Goal: Information Seeking & Learning: Learn about a topic

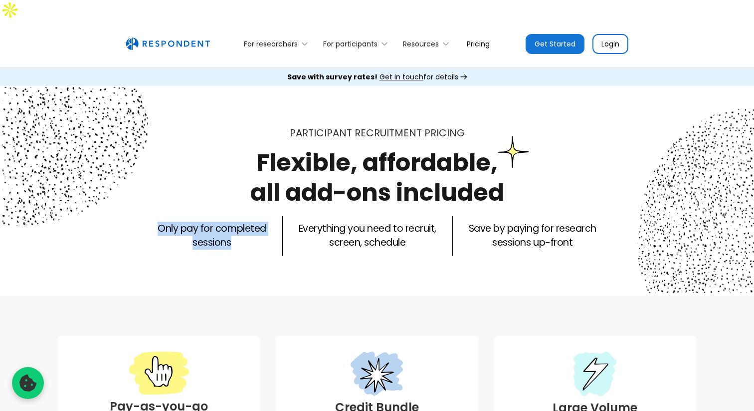
drag, startPoint x: 161, startPoint y: 209, endPoint x: 258, endPoint y: 226, distance: 98.8
click at [258, 226] on p "Only pay for completed sessions" at bounding box center [212, 235] width 108 height 28
copy p "Only pay for completed sessions"
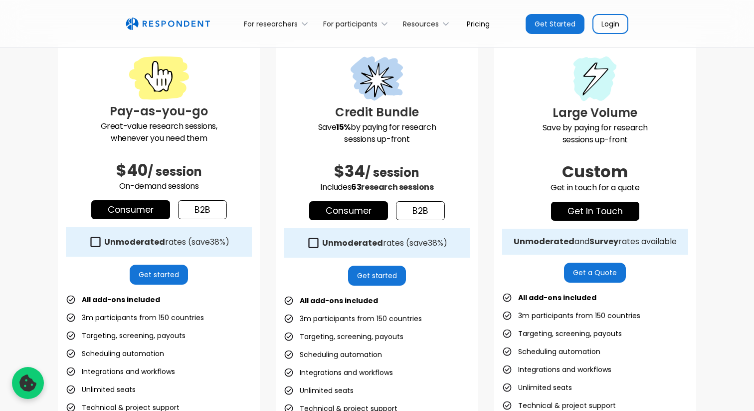
scroll to position [294, 0]
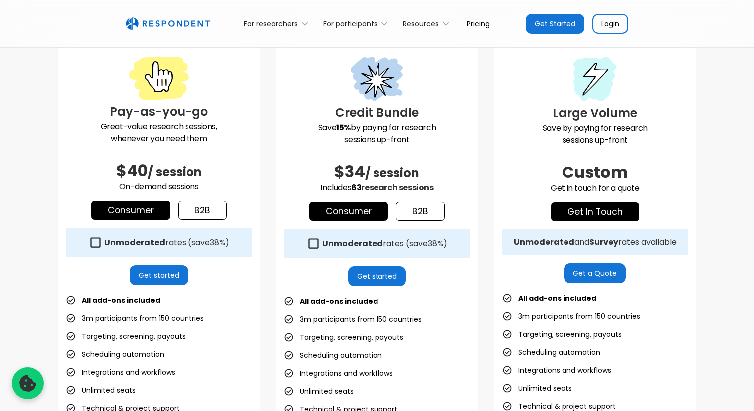
click at [98, 235] on icon at bounding box center [95, 241] width 13 height 13
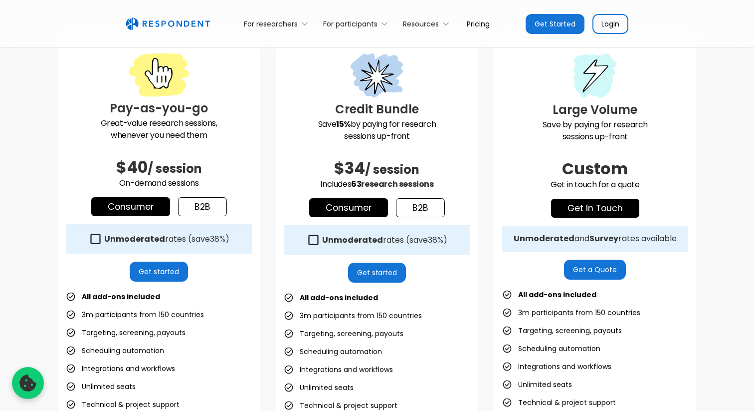
scroll to position [275, 0]
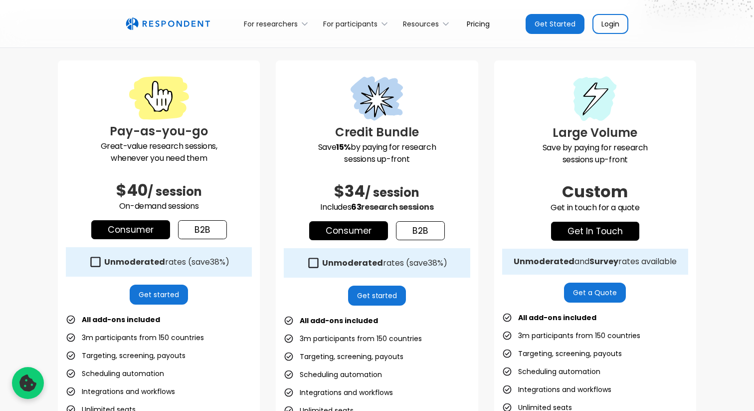
click at [89, 255] on icon at bounding box center [95, 261] width 13 height 13
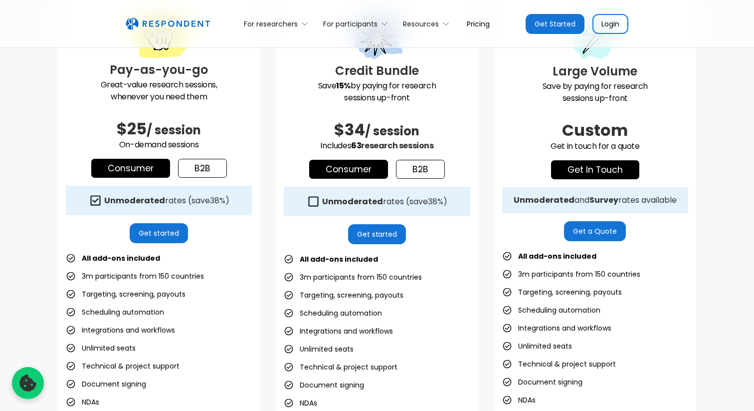
scroll to position [335, 0]
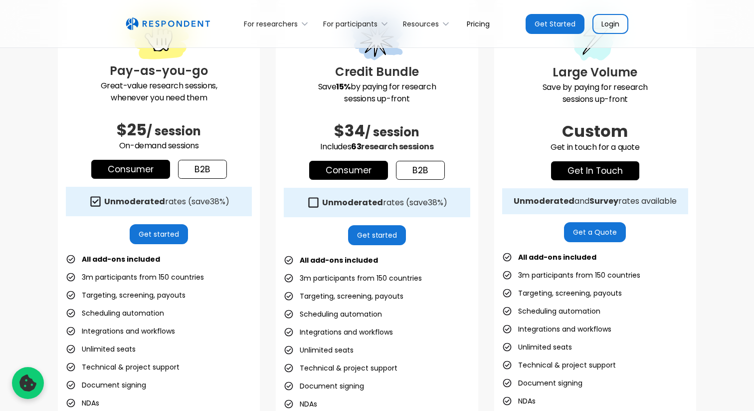
click at [202, 197] on div "Unmoderated rates (save 38% )" at bounding box center [166, 202] width 125 height 10
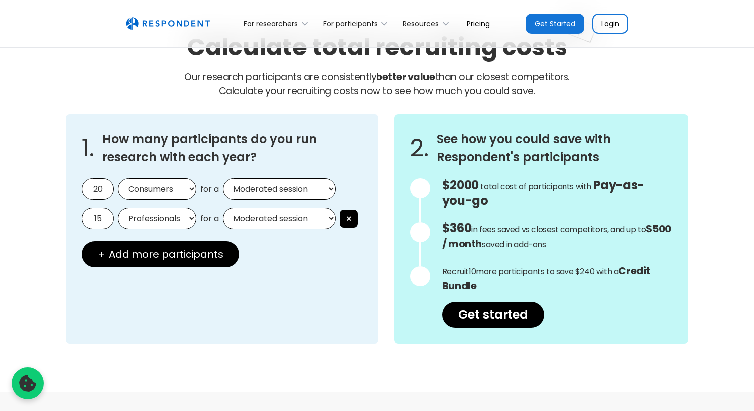
scroll to position [870, 0]
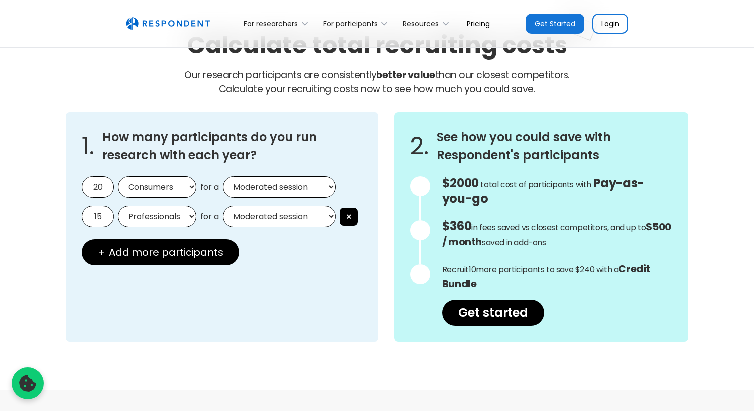
click at [166, 176] on select "Consumers Professionals" at bounding box center [157, 186] width 79 height 21
click at [118, 176] on select "Consumers Professionals" at bounding box center [157, 186] width 79 height 21
click at [262, 176] on select "Moderated session Unmoderated session" at bounding box center [279, 186] width 113 height 21
select select "unmoderated"
click at [223, 176] on select "Moderated session Unmoderated session" at bounding box center [279, 186] width 113 height 21
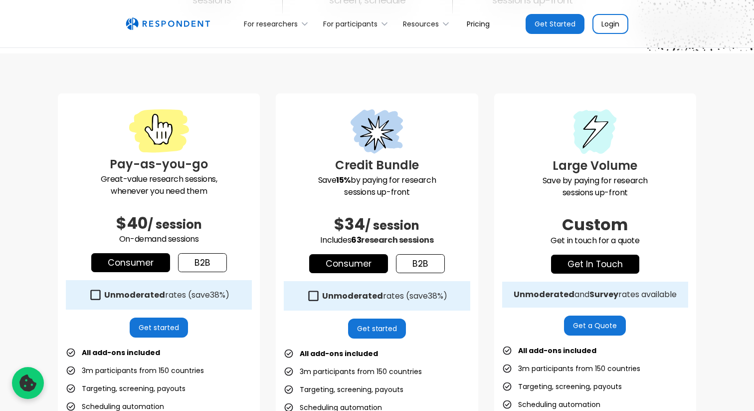
scroll to position [259, 0]
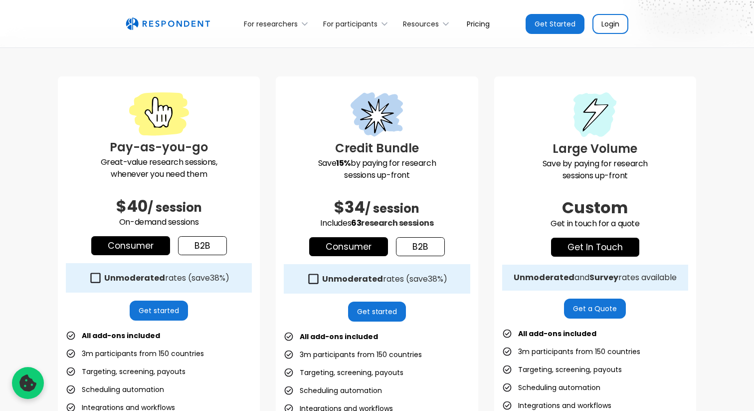
click at [94, 271] on icon at bounding box center [95, 277] width 13 height 13
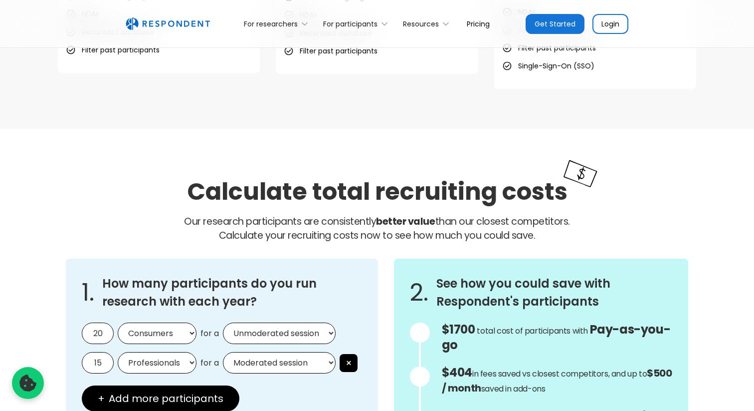
scroll to position [797, 0]
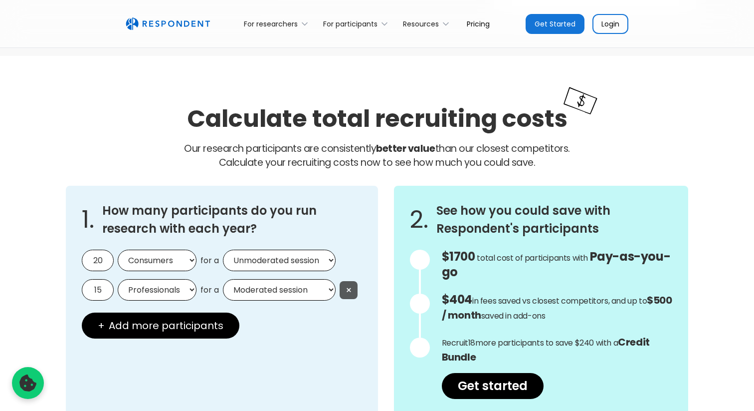
click at [358, 281] on button "×" at bounding box center [349, 290] width 18 height 18
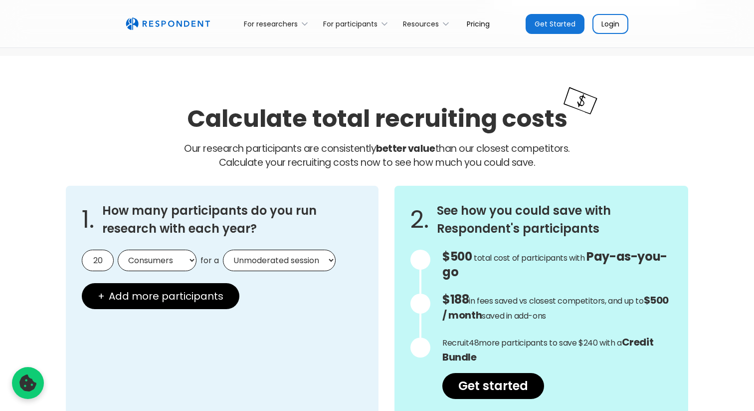
click at [92, 249] on input "20" at bounding box center [98, 259] width 32 height 21
type input "15"
click at [305, 282] on div "1. How many participants do you run research with each year? 15 Consumers Profe…" at bounding box center [222, 300] width 313 height 229
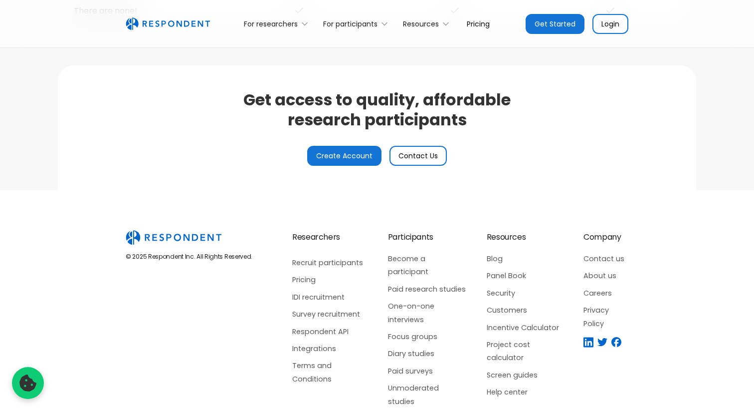
scroll to position [2428, 0]
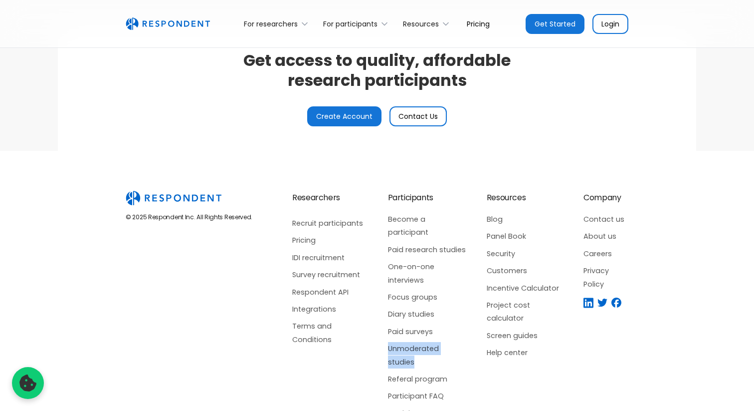
click at [325, 367] on div "Researchers Recruit participants Pricing IDI recruitment Survey recruitment Res…" at bounding box center [330, 305] width 76 height 229
click at [332, 365] on div "Researchers Recruit participants Pricing IDI recruitment Survey recruitment Res…" at bounding box center [330, 305] width 76 height 229
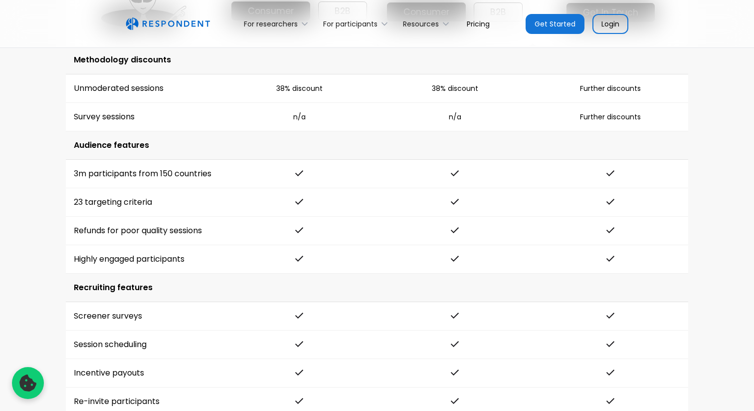
scroll to position [834, 0]
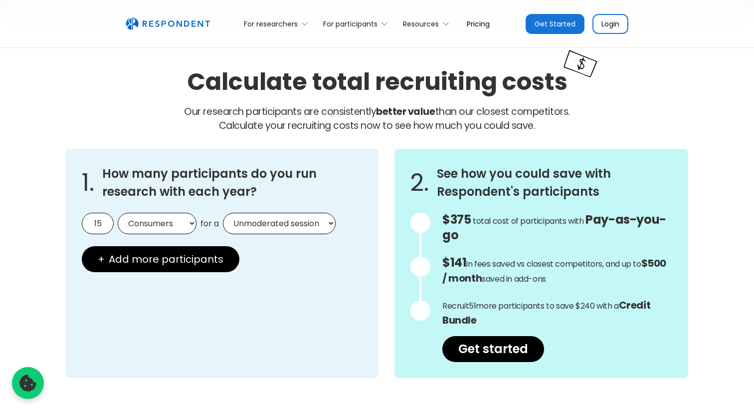
click at [175, 213] on select "Consumers Professionals" at bounding box center [157, 223] width 79 height 21
click at [279, 213] on select "Moderated session Unmoderated session" at bounding box center [279, 223] width 113 height 21
select select "moderated"
click at [223, 213] on select "Moderated session Unmoderated session" at bounding box center [279, 223] width 113 height 21
click at [308, 252] on div "1. How many participants do you run research with each year? 15 Consumers Profe…" at bounding box center [222, 263] width 313 height 229
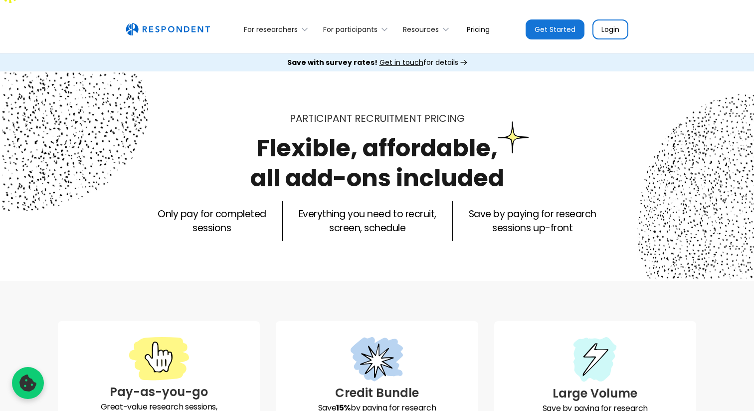
scroll to position [0, 0]
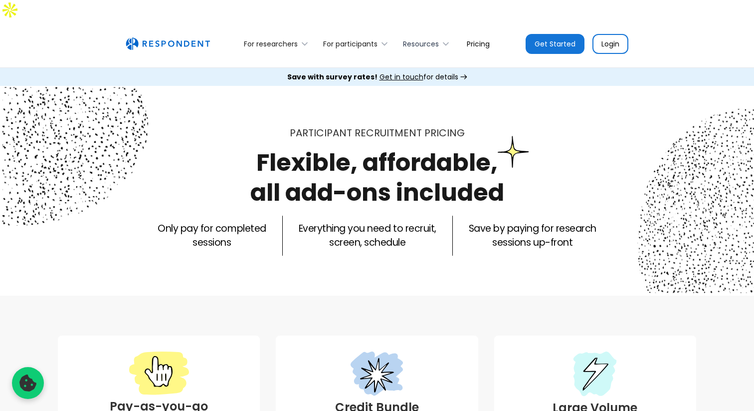
click at [431, 39] on div "Resources" at bounding box center [421, 44] width 36 height 10
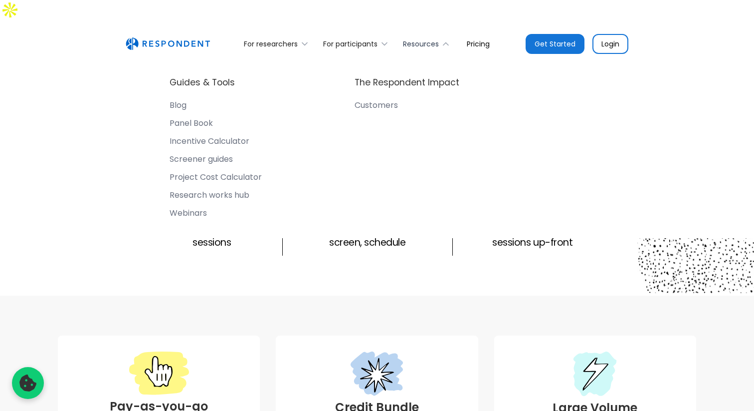
click at [431, 39] on div "Resources" at bounding box center [421, 44] width 36 height 10
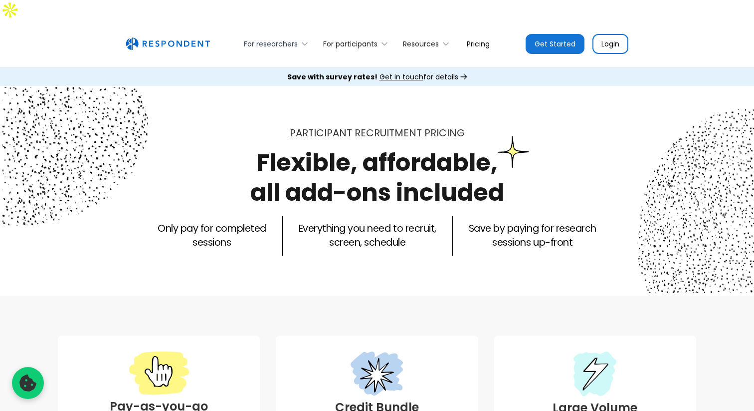
click at [284, 39] on div "For researchers" at bounding box center [271, 44] width 54 height 10
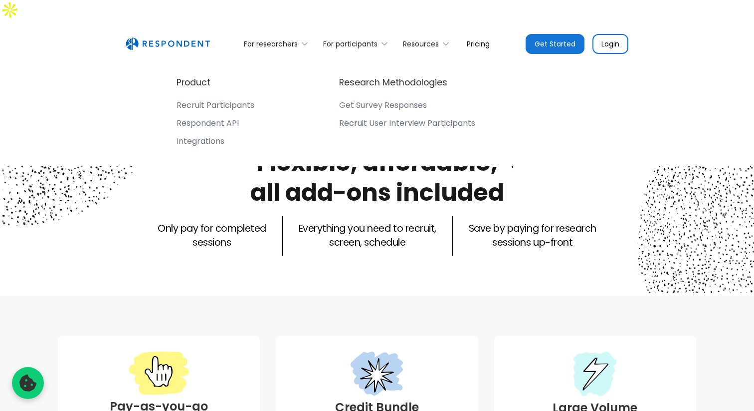
click at [209, 100] on div "Recruit Participants" at bounding box center [216, 105] width 78 height 10
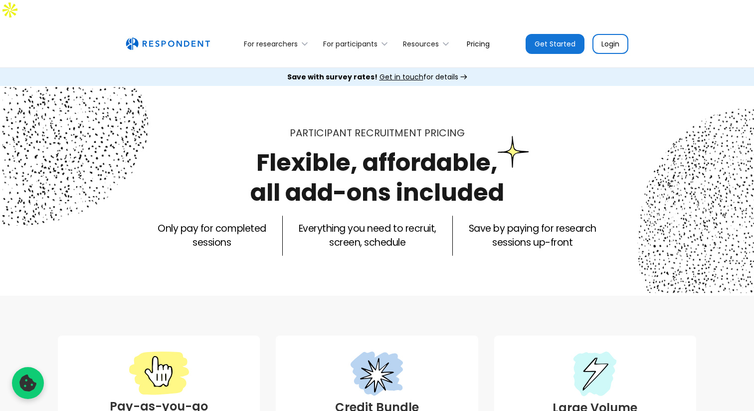
click at [425, 223] on p "Everything you need to recruit, screen, schedule" at bounding box center [368, 235] width 138 height 28
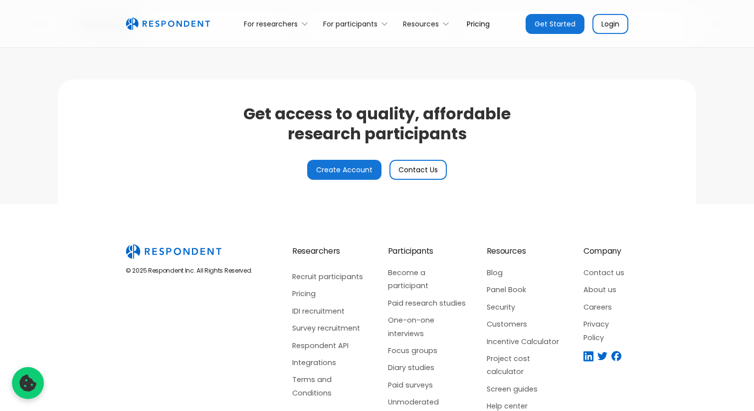
scroll to position [2429, 0]
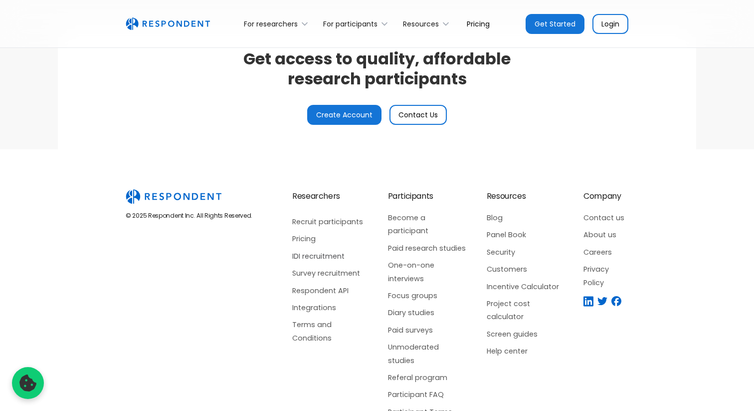
click at [325, 249] on link "IDI recruitment" at bounding box center [330, 255] width 76 height 13
